Goal: Task Accomplishment & Management: Complete application form

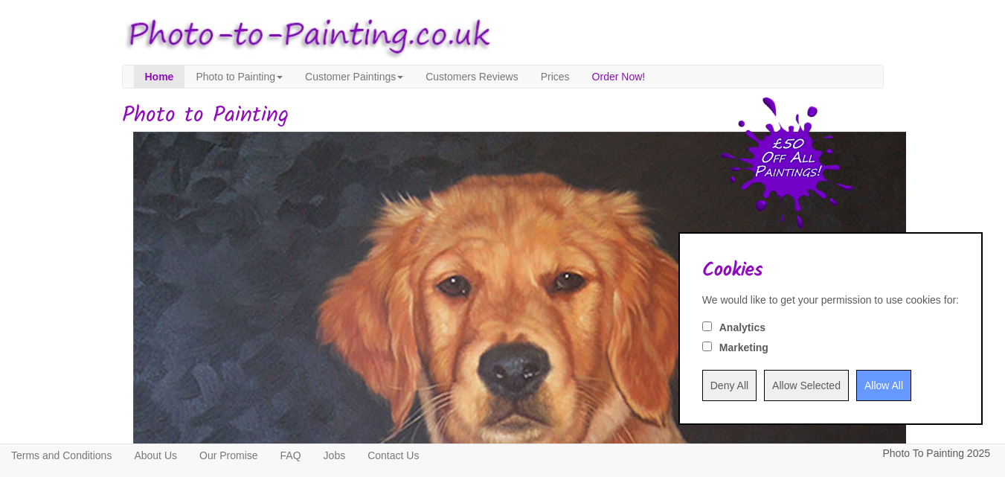
click at [861, 385] on input "Allow All" at bounding box center [883, 385] width 55 height 31
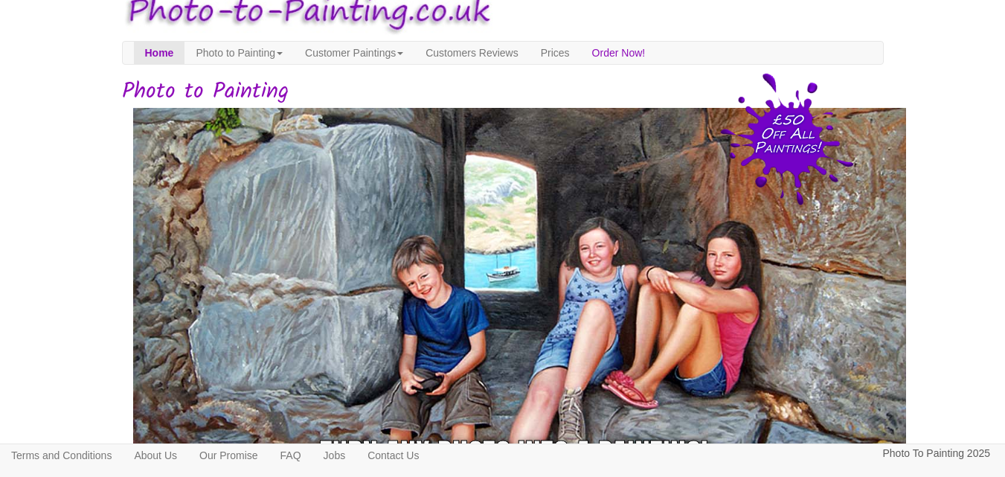
scroll to position [18, 0]
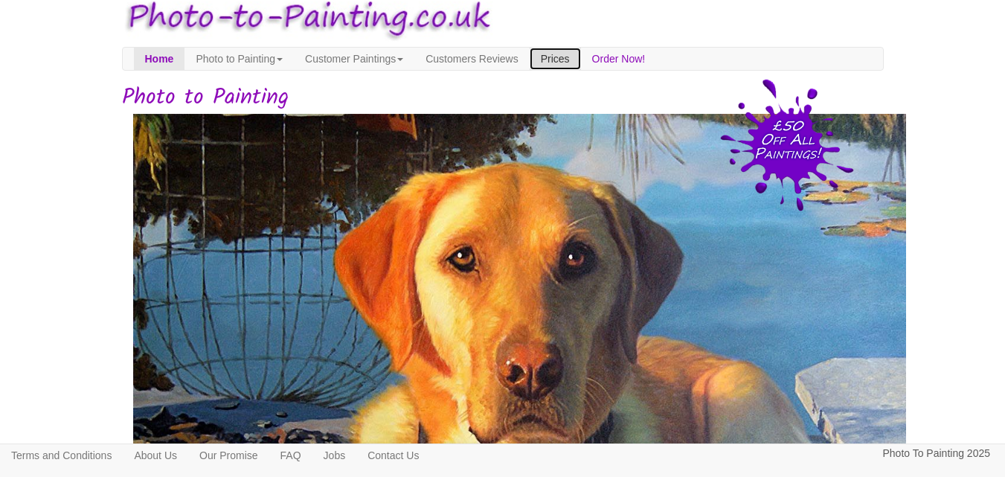
click at [581, 54] on link "Prices" at bounding box center [555, 59] width 51 height 22
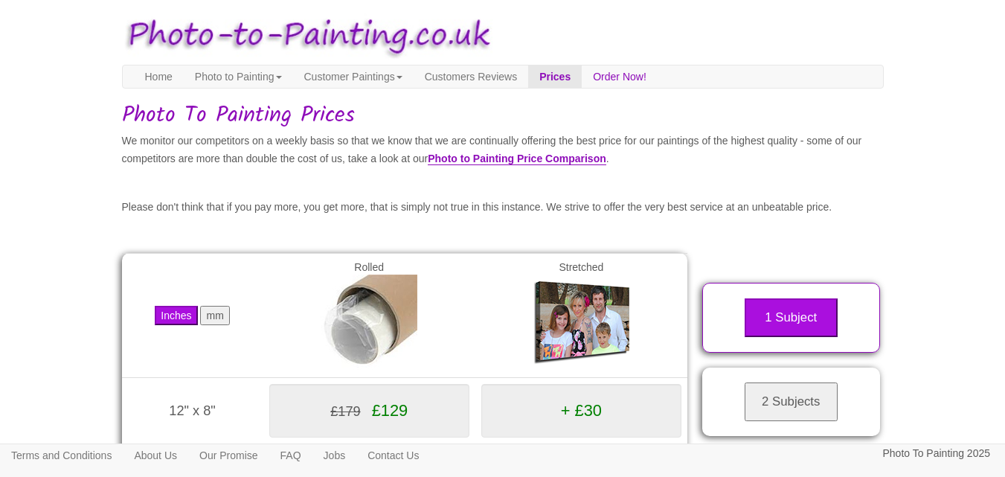
click at [218, 325] on button "mm" at bounding box center [214, 315] width 29 height 19
click at [389, 82] on link "Customer Paintings" at bounding box center [353, 76] width 121 height 22
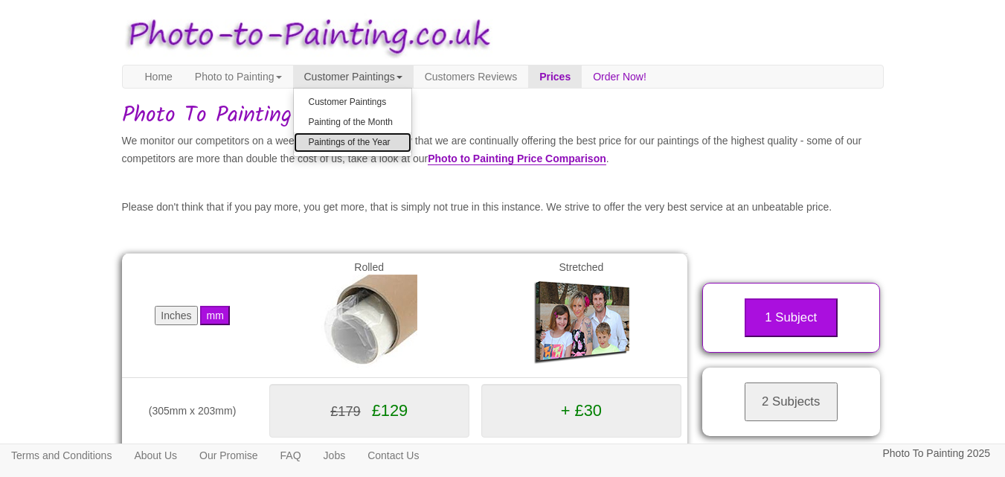
click at [373, 144] on link "Paintings of the Year" at bounding box center [353, 142] width 118 height 20
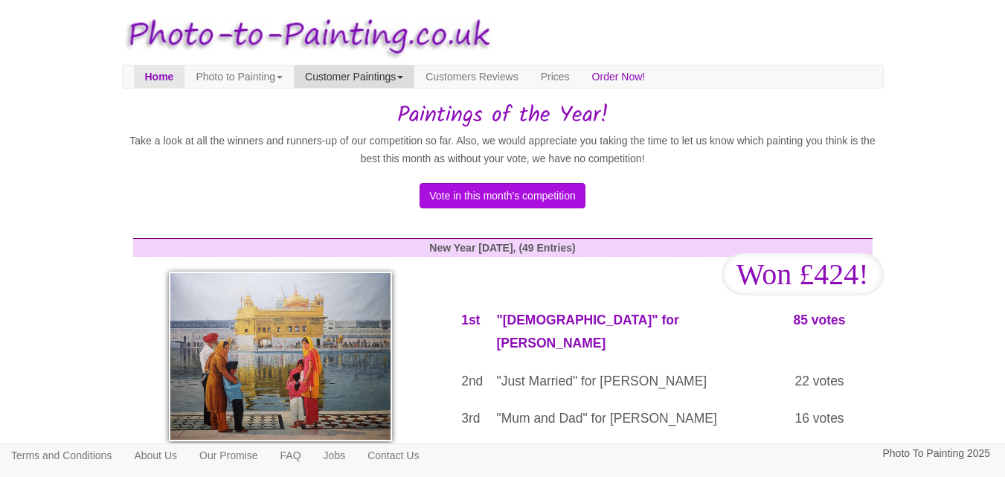
click at [387, 81] on link "Customer Paintings" at bounding box center [354, 76] width 121 height 22
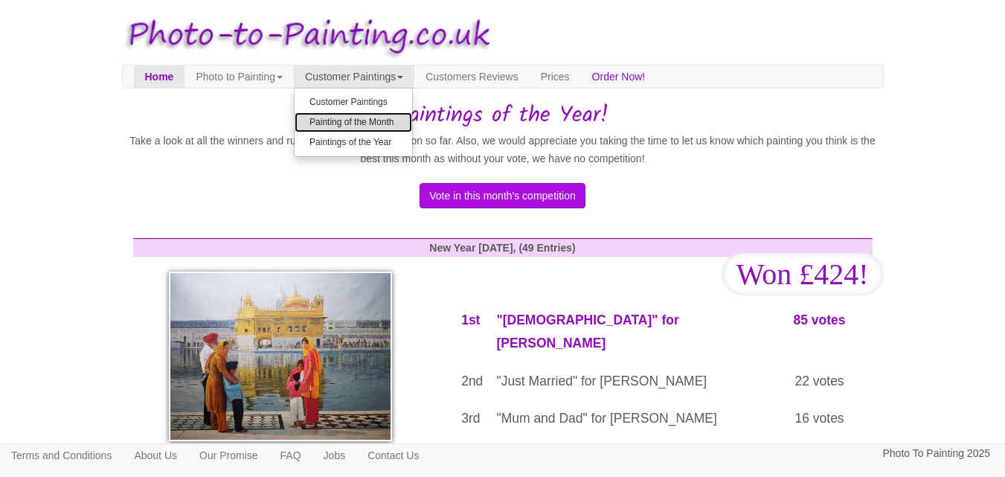
click at [385, 121] on link "Painting of the Month" at bounding box center [354, 122] width 118 height 20
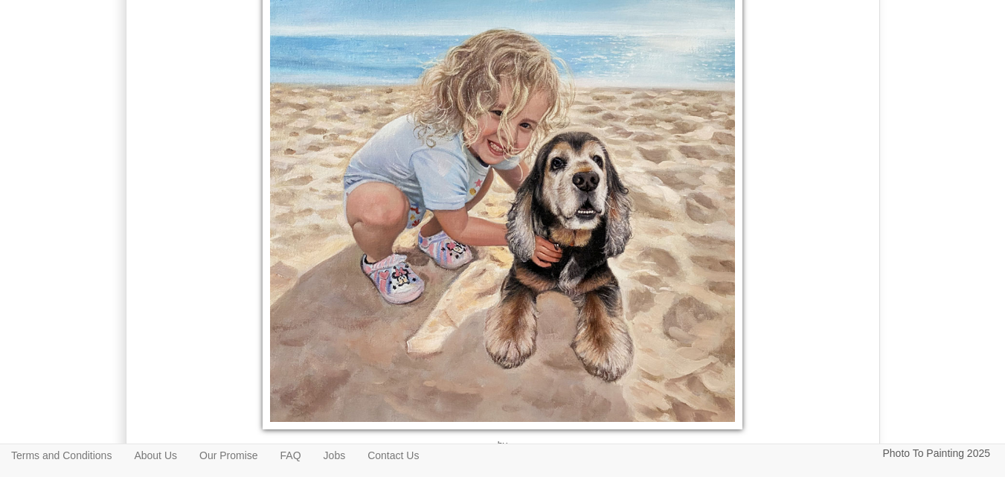
scroll to position [3322, 0]
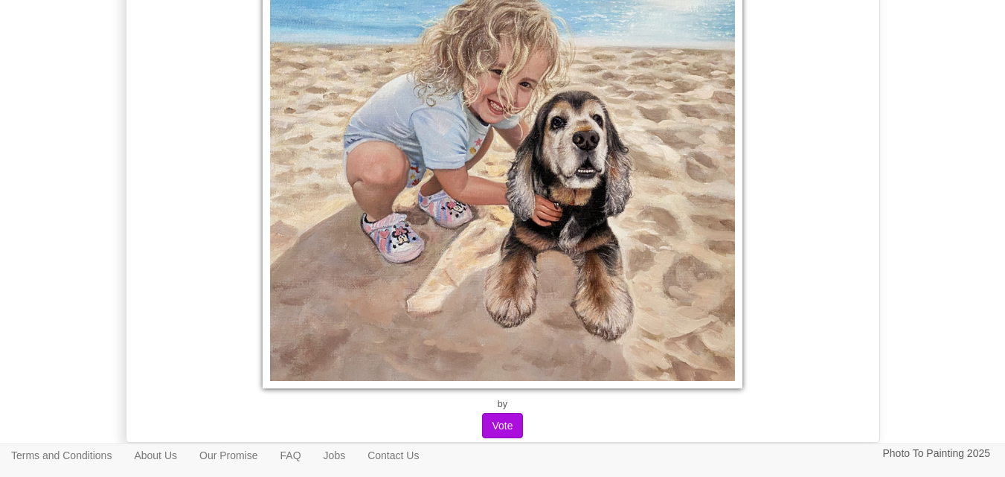
drag, startPoint x: 1014, startPoint y: 22, endPoint x: 1016, endPoint y: 83, distance: 61.0
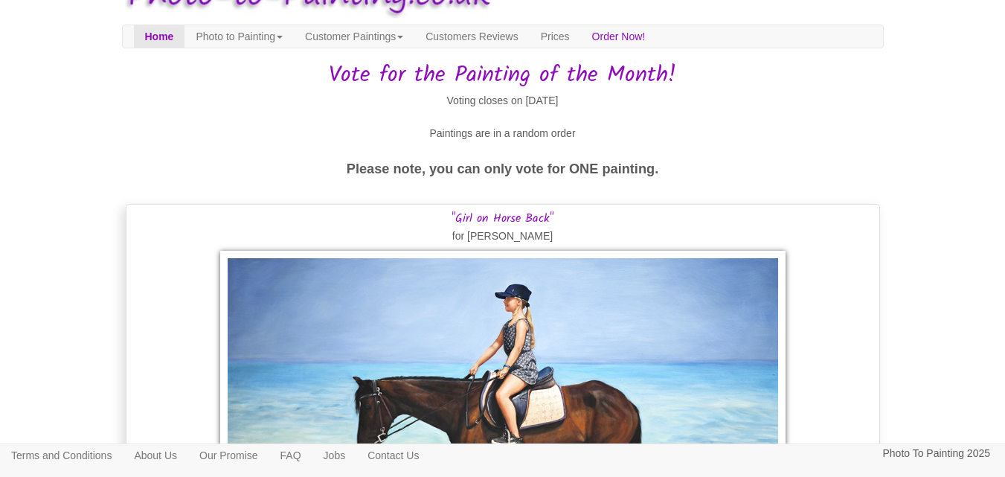
scroll to position [0, 0]
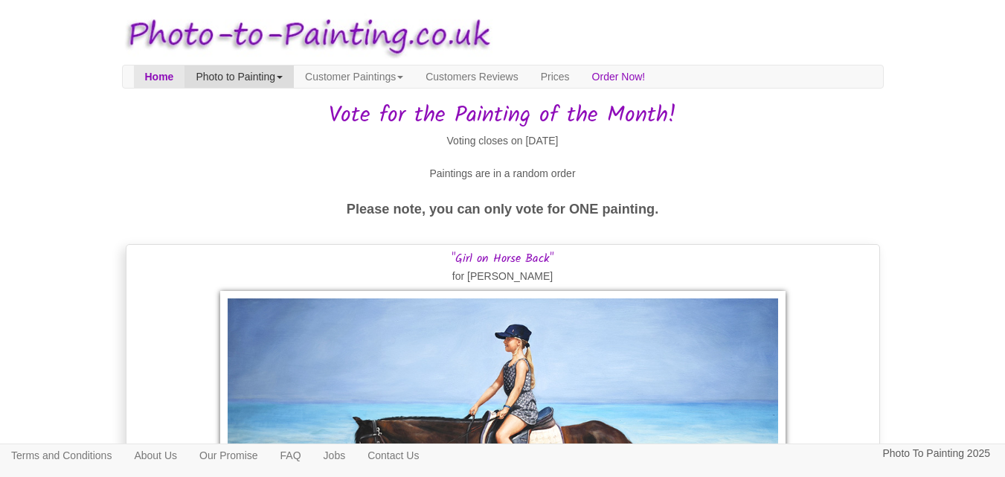
click at [294, 79] on link "Photo to Painting" at bounding box center [239, 76] width 109 height 22
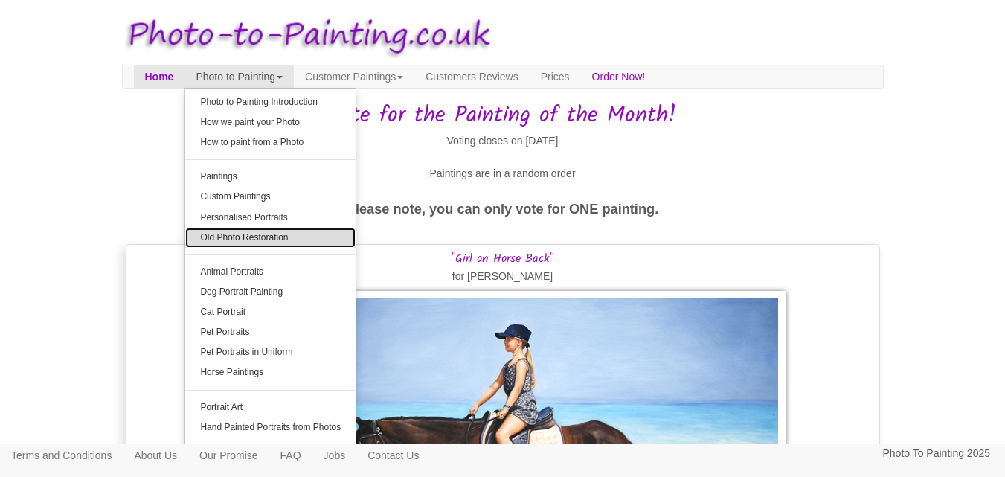
click at [276, 238] on link "Old Photo Restoration" at bounding box center [270, 238] width 170 height 20
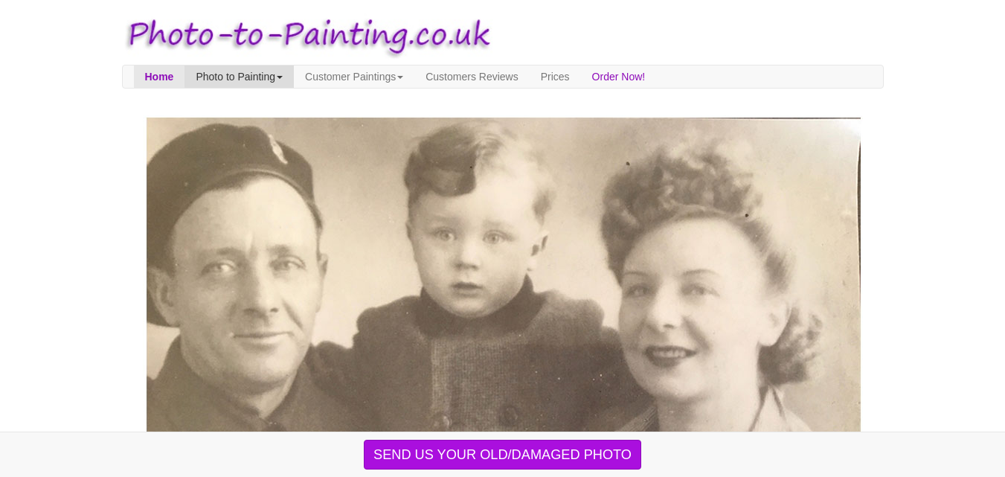
click at [287, 77] on link "Photo to Painting" at bounding box center [239, 76] width 109 height 22
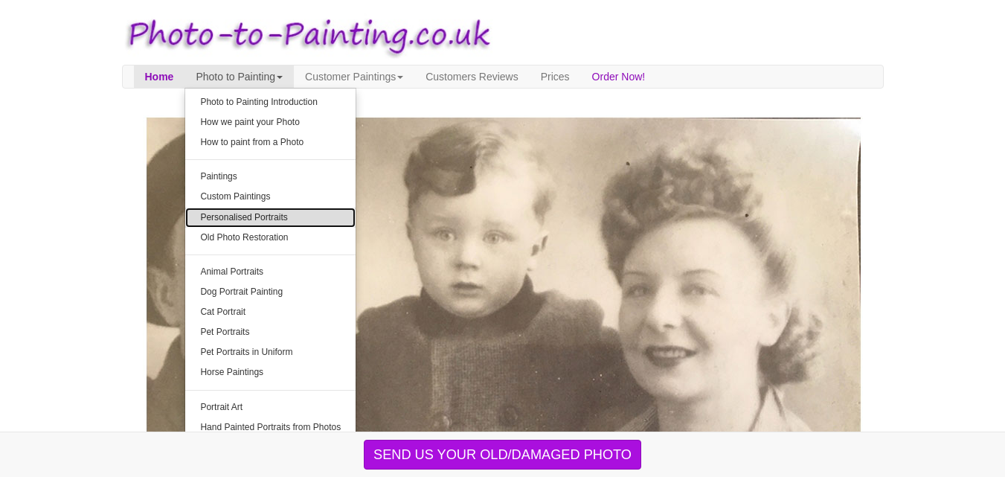
click at [269, 216] on link "Personalised Portraits" at bounding box center [270, 218] width 170 height 20
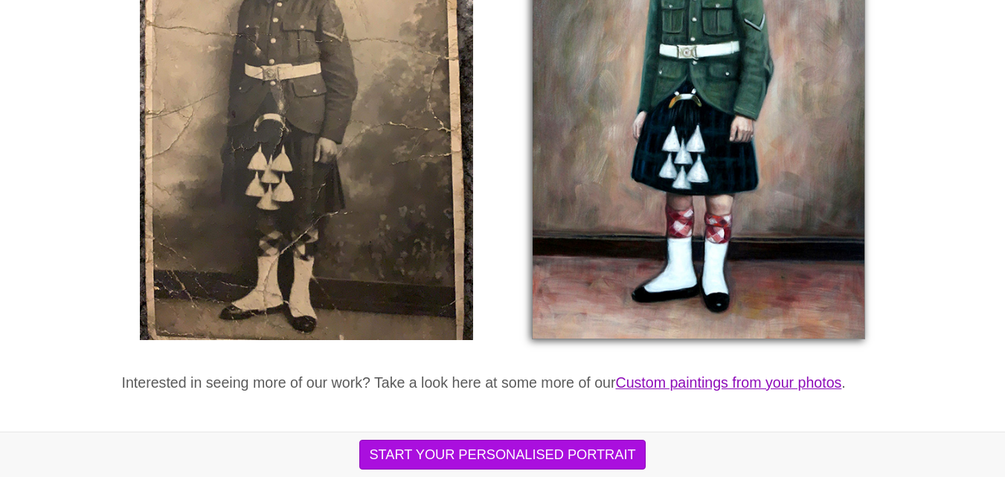
scroll to position [3122, 0]
click at [789, 374] on link "Custom paintings from your photos" at bounding box center [729, 382] width 226 height 16
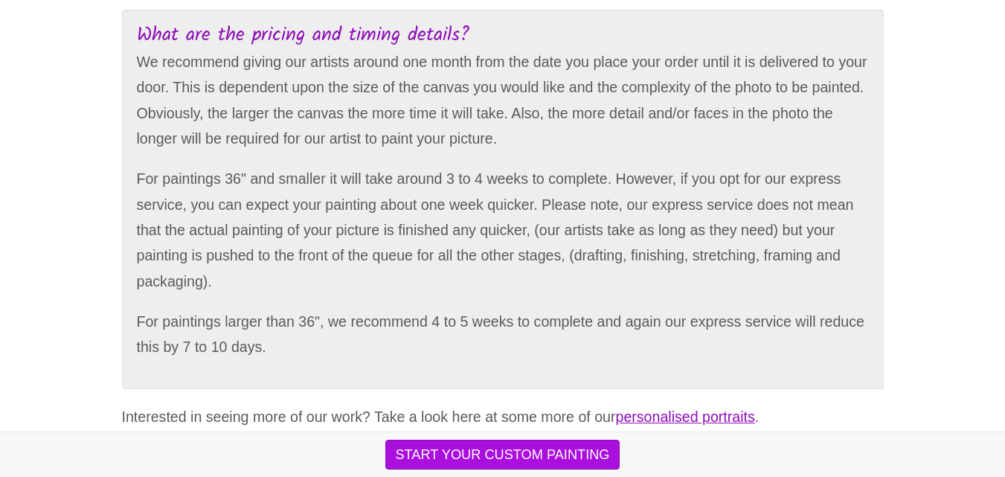
scroll to position [3123, 0]
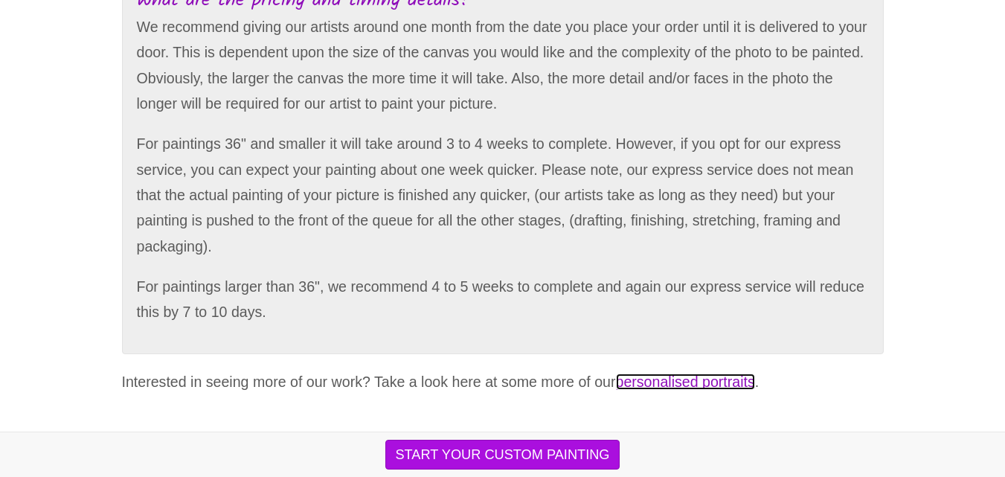
click at [755, 387] on link "personalised portraits" at bounding box center [685, 381] width 139 height 16
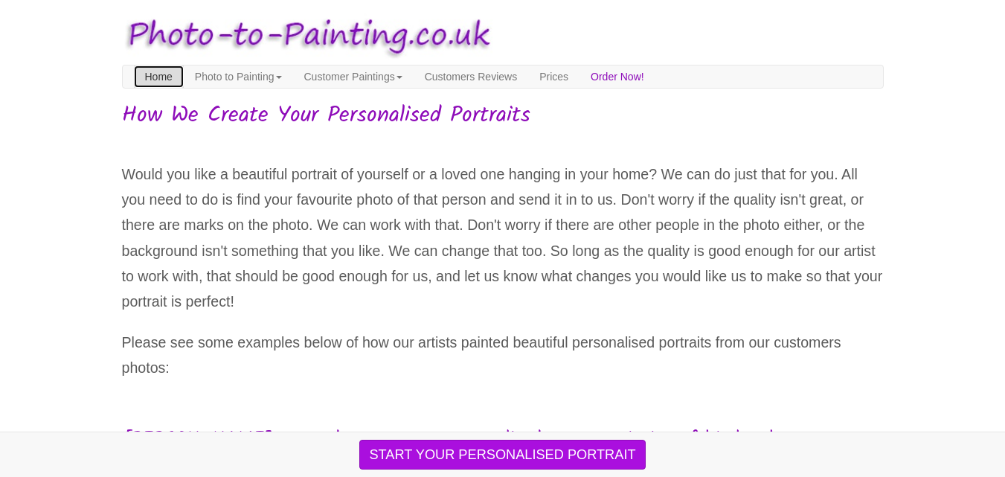
click at [158, 74] on link "Home" at bounding box center [159, 76] width 50 height 22
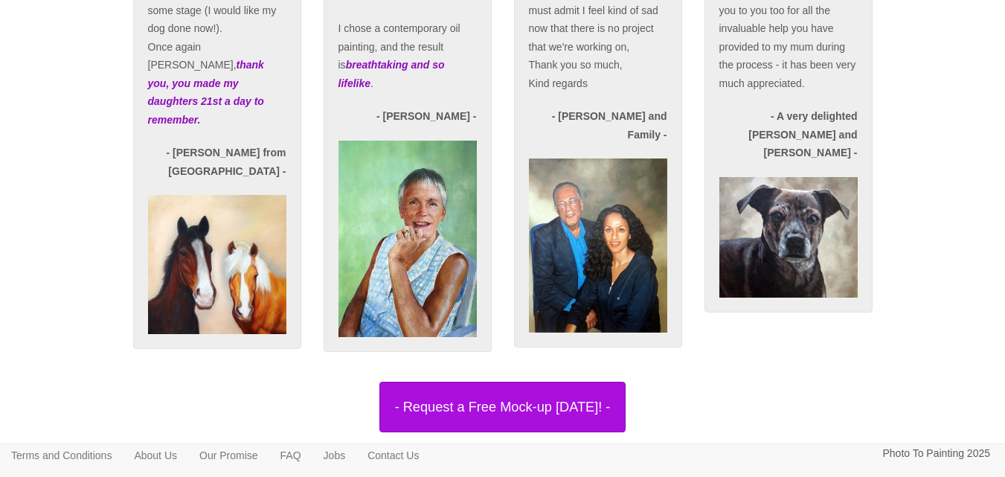
scroll to position [3104, 0]
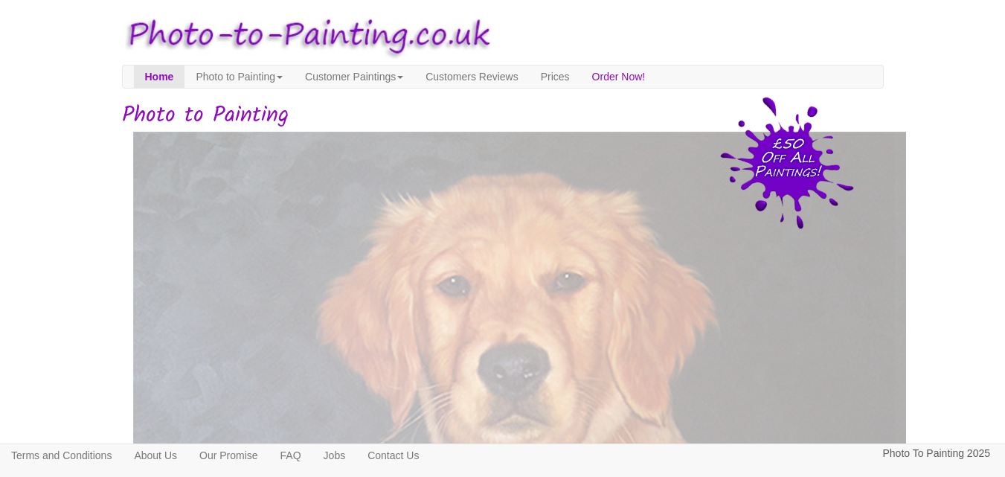
scroll to position [18, 0]
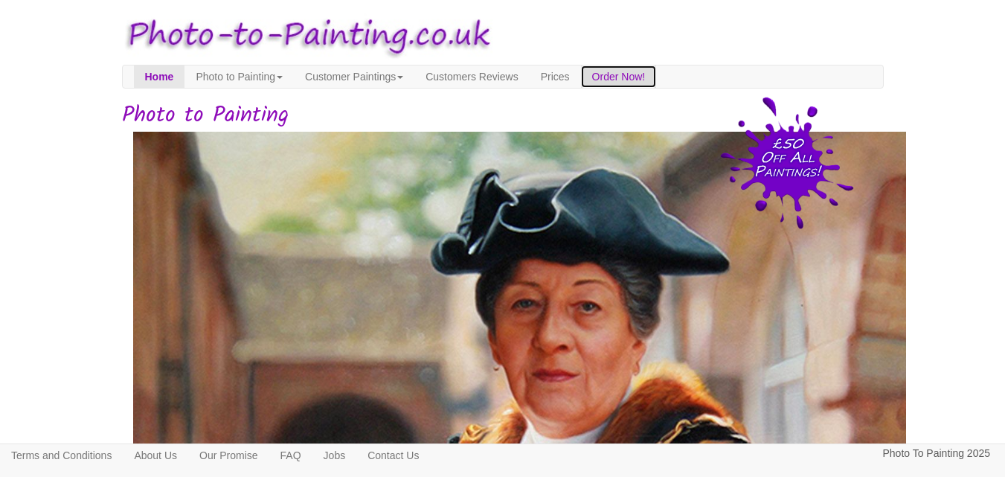
click at [657, 83] on link "Order Now!" at bounding box center [619, 76] width 76 height 22
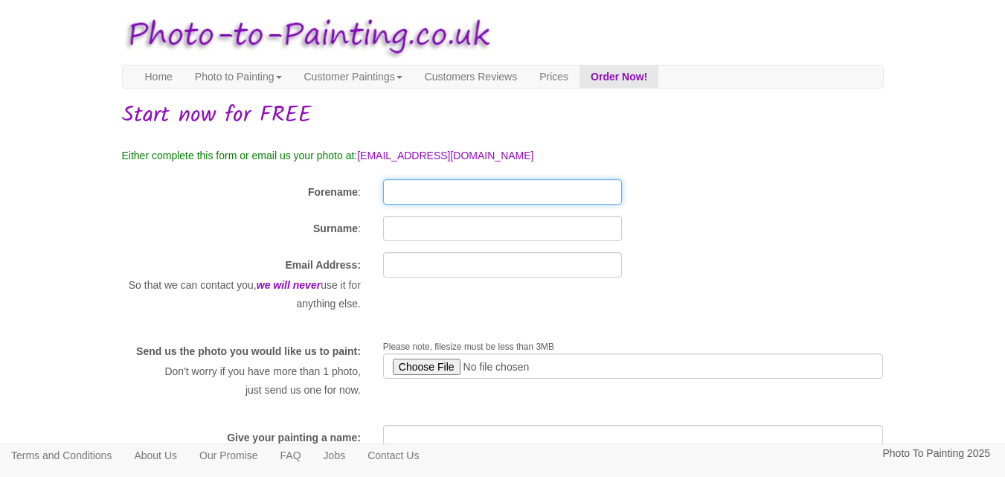
click at [448, 192] on input "Forename" at bounding box center [502, 191] width 239 height 25
type input "Ruta"
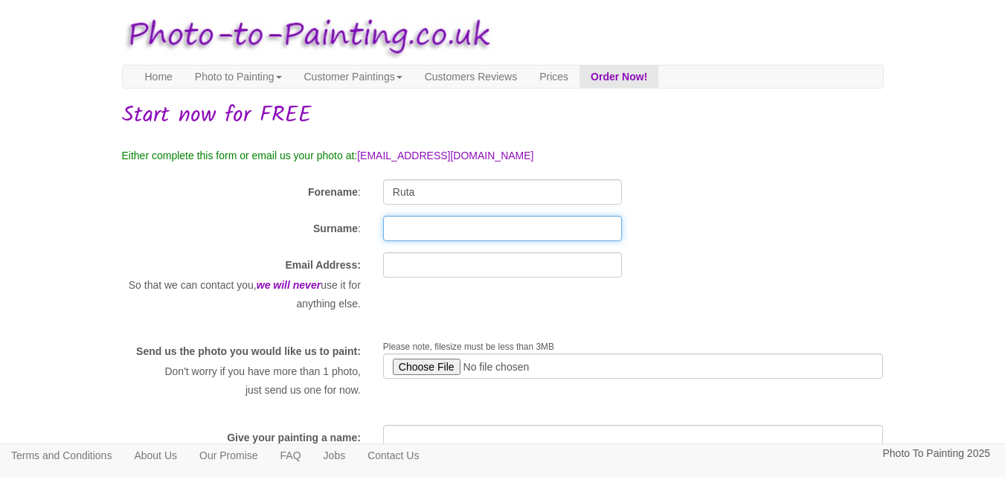
type input "Linkeviciene"
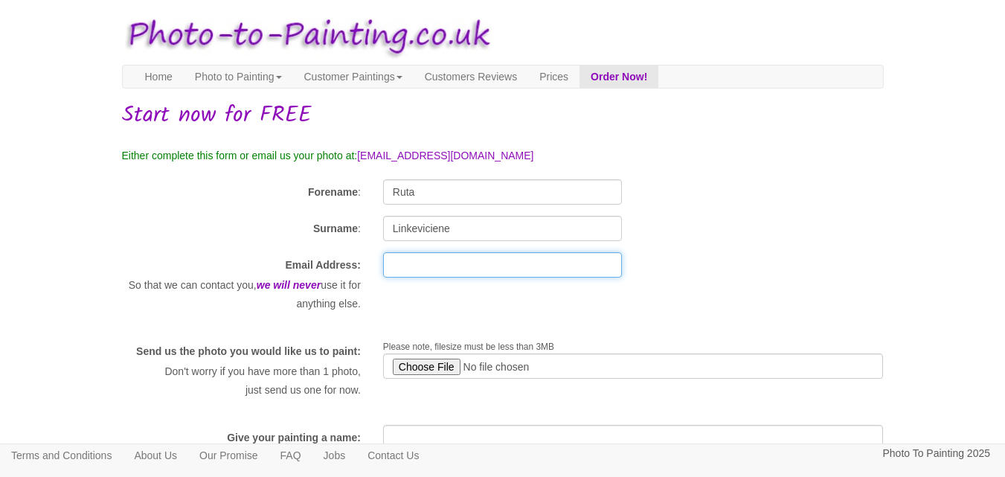
type input "[EMAIL_ADDRESS][DOMAIN_NAME]"
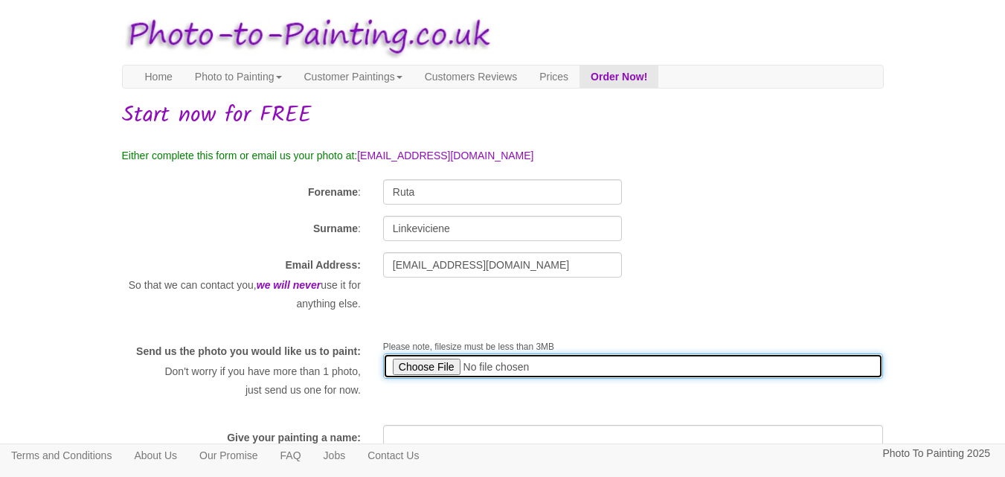
click at [437, 364] on input "file" at bounding box center [633, 365] width 501 height 25
type input "C:\fakepath\wed1.bmp"
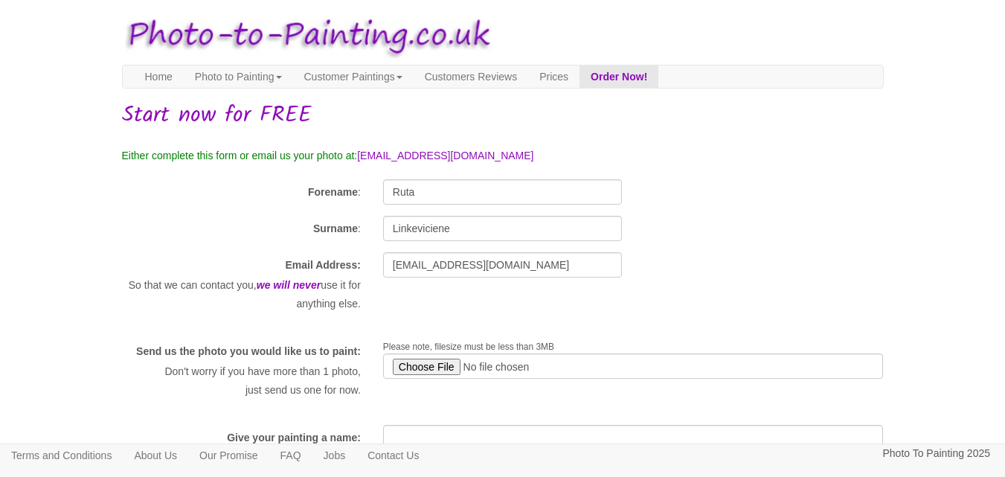
click at [670, 349] on div "Please note, filesize must be less than 3MB" at bounding box center [633, 359] width 523 height 40
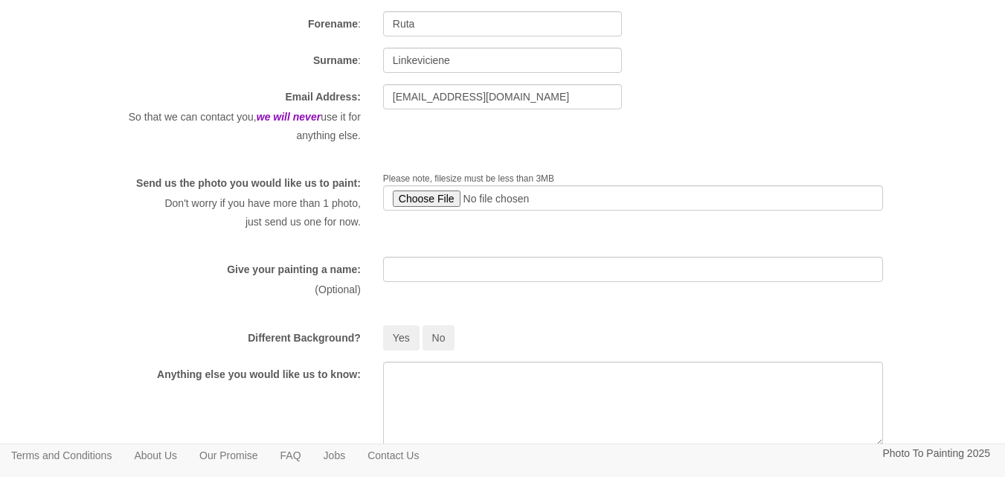
scroll to position [179, 0]
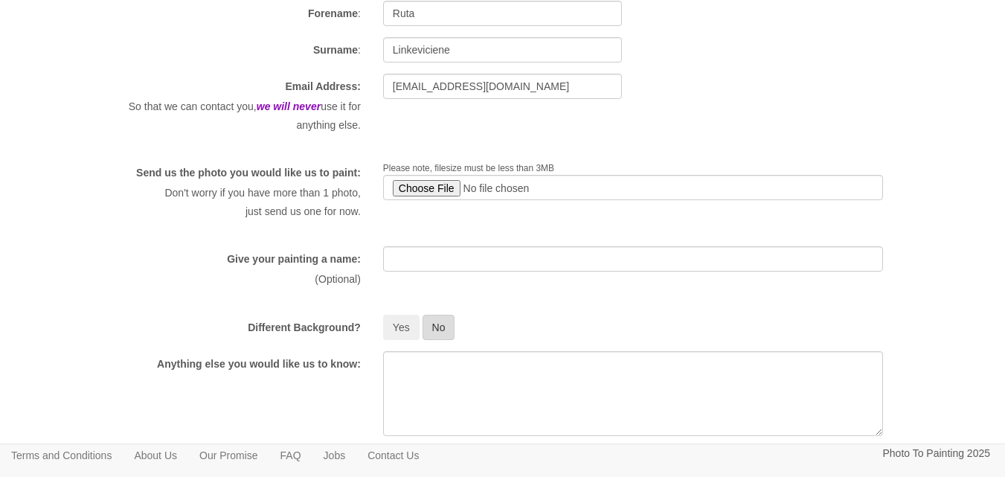
click at [448, 340] on button "No" at bounding box center [439, 327] width 33 height 25
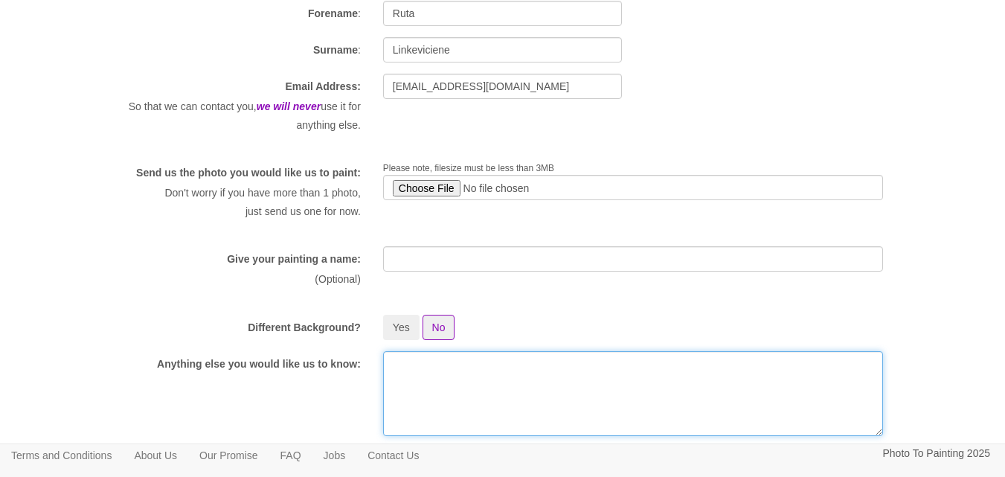
click at [443, 406] on textarea at bounding box center [633, 393] width 501 height 85
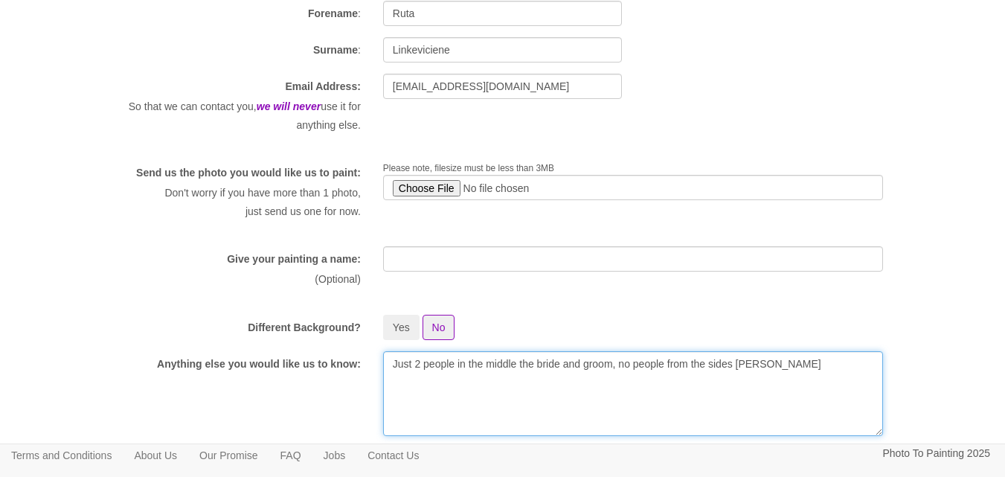
click at [792, 380] on textarea "Just 2 people in the middle the bride and groom, no people from the sides pease" at bounding box center [633, 393] width 501 height 85
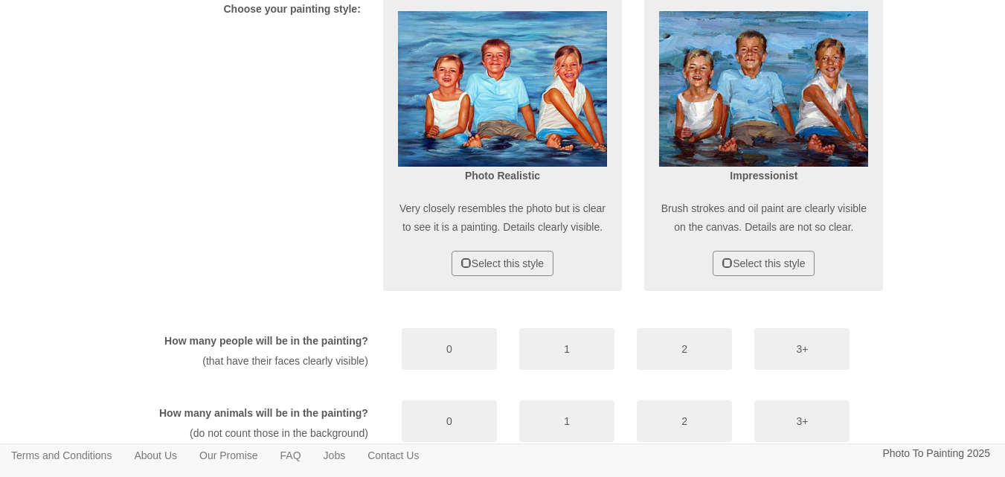
scroll to position [637, 0]
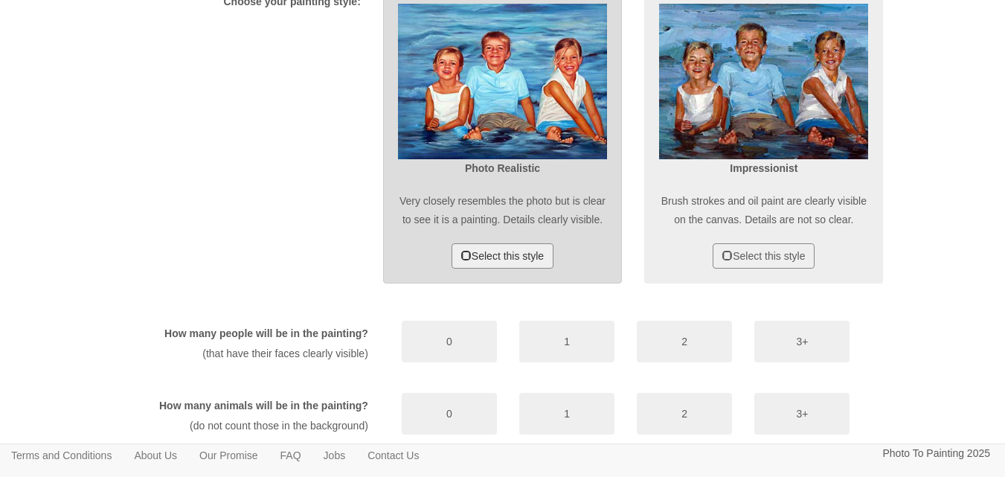
type textarea "Just 2 people in the middle the bride and groom, no people from the sides please"
click at [541, 269] on button "Select this style" at bounding box center [503, 255] width 102 height 25
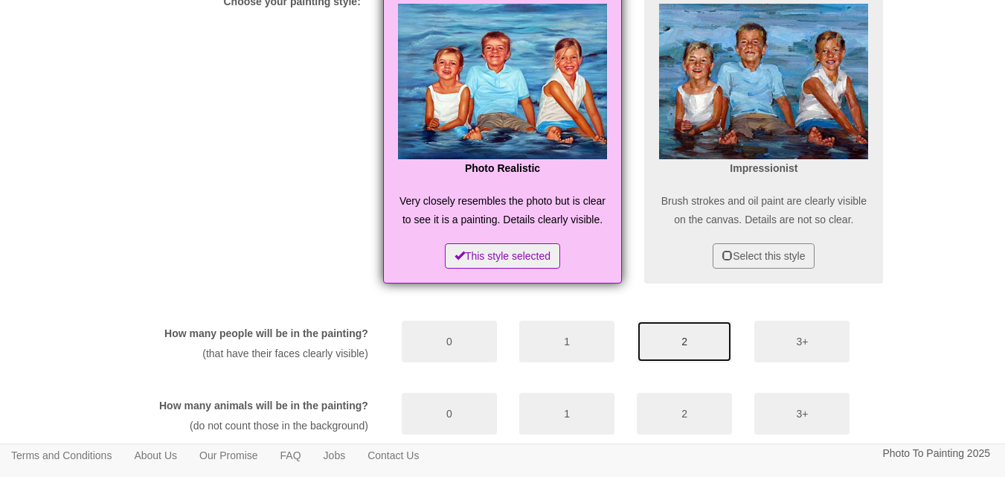
click at [677, 362] on button "2" at bounding box center [684, 342] width 95 height 42
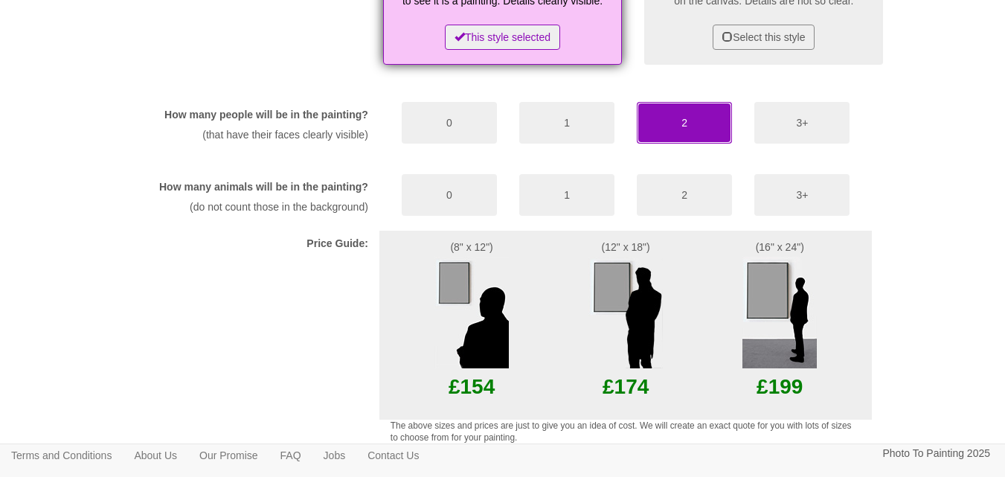
scroll to position [860, 0]
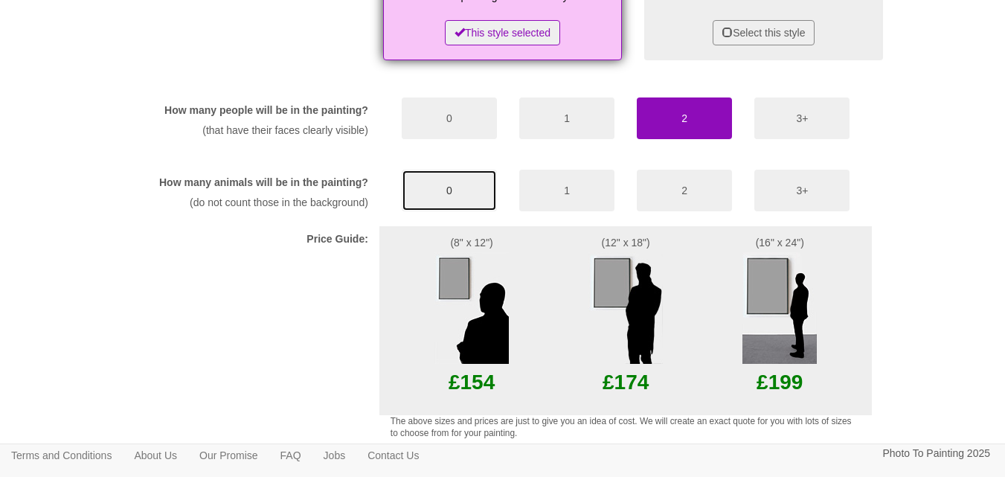
click at [449, 211] on button "0" at bounding box center [449, 191] width 95 height 42
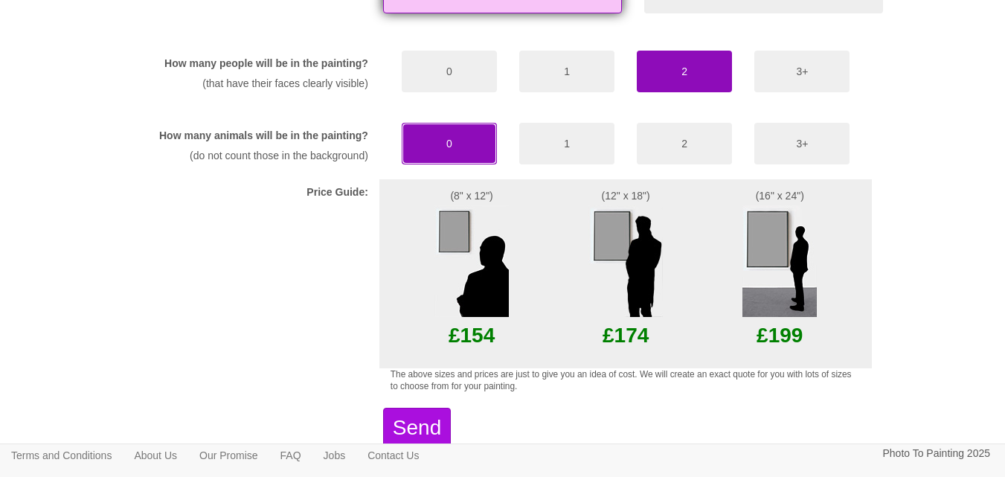
scroll to position [920, 0]
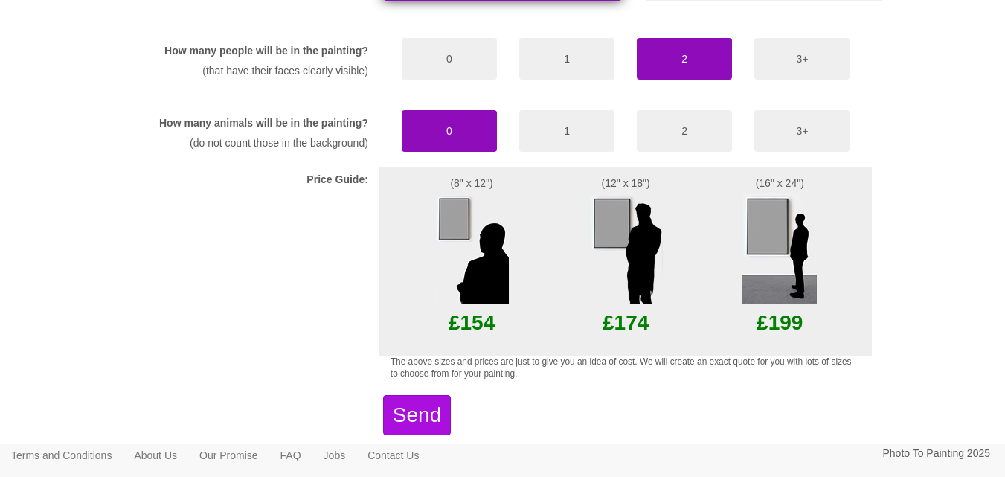
click at [647, 304] on img at bounding box center [625, 249] width 74 height 112
click at [626, 341] on p "£174" at bounding box center [625, 322] width 101 height 36
click at [626, 298] on img at bounding box center [625, 249] width 74 height 112
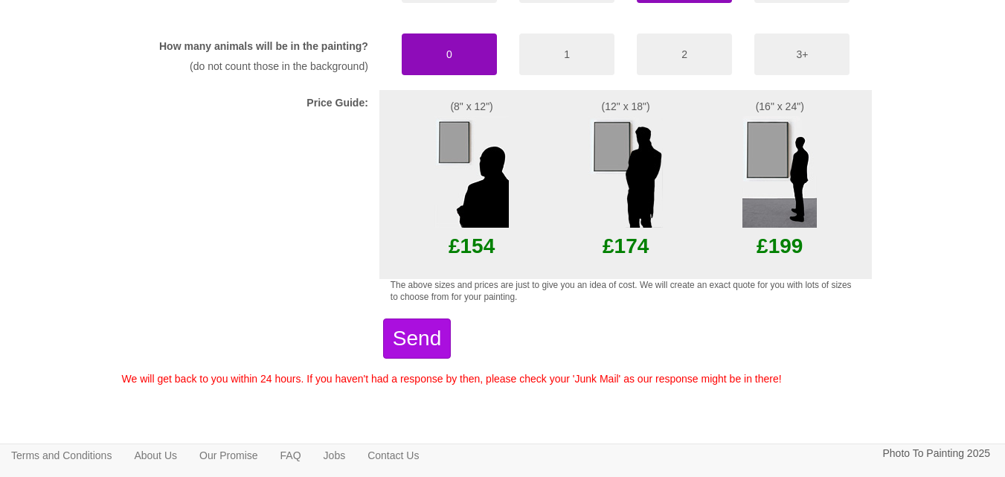
scroll to position [1059, 0]
click at [618, 243] on p "£174" at bounding box center [625, 246] width 101 height 36
click at [429, 340] on button "Send" at bounding box center [417, 338] width 68 height 40
